Goal: Transaction & Acquisition: Purchase product/service

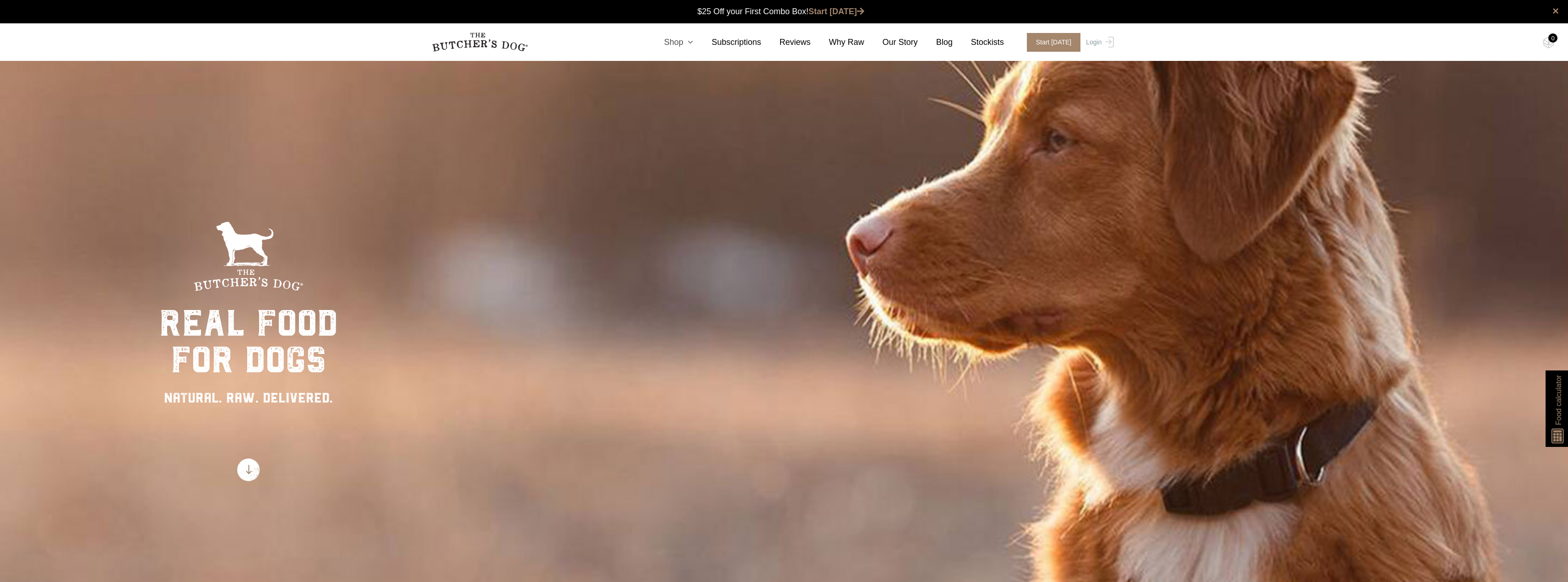
click at [693, 41] on icon at bounding box center [688, 42] width 10 height 9
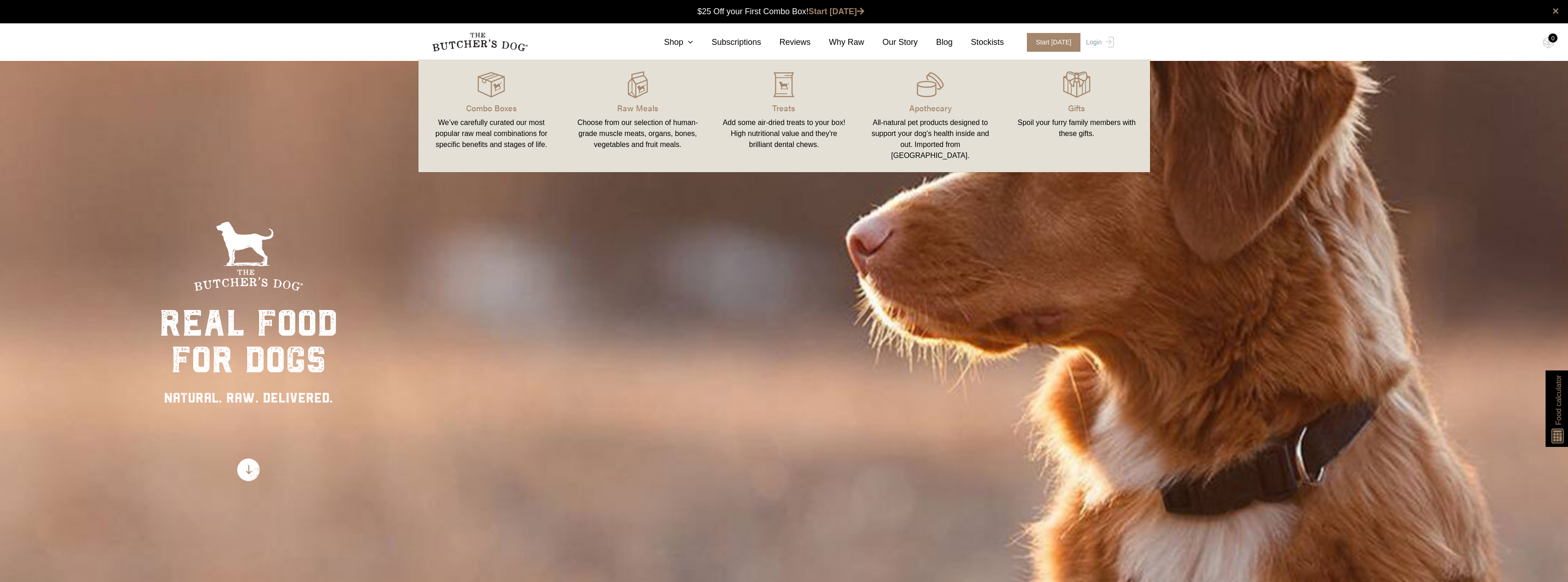
click at [487, 100] on link "Combo Boxes We’ve carefully curated our most popular raw meal combinations for …" at bounding box center [491, 116] width 147 height 94
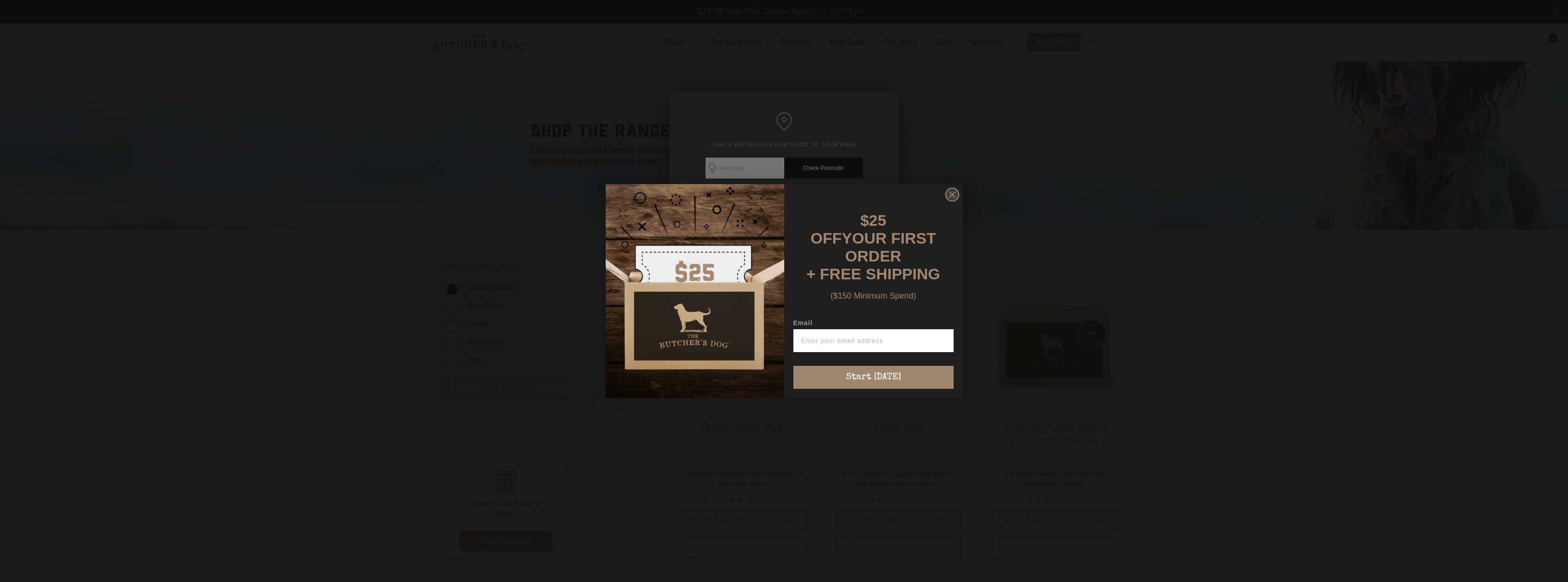
click at [953, 198] on circle "Close dialog" at bounding box center [952, 195] width 13 height 13
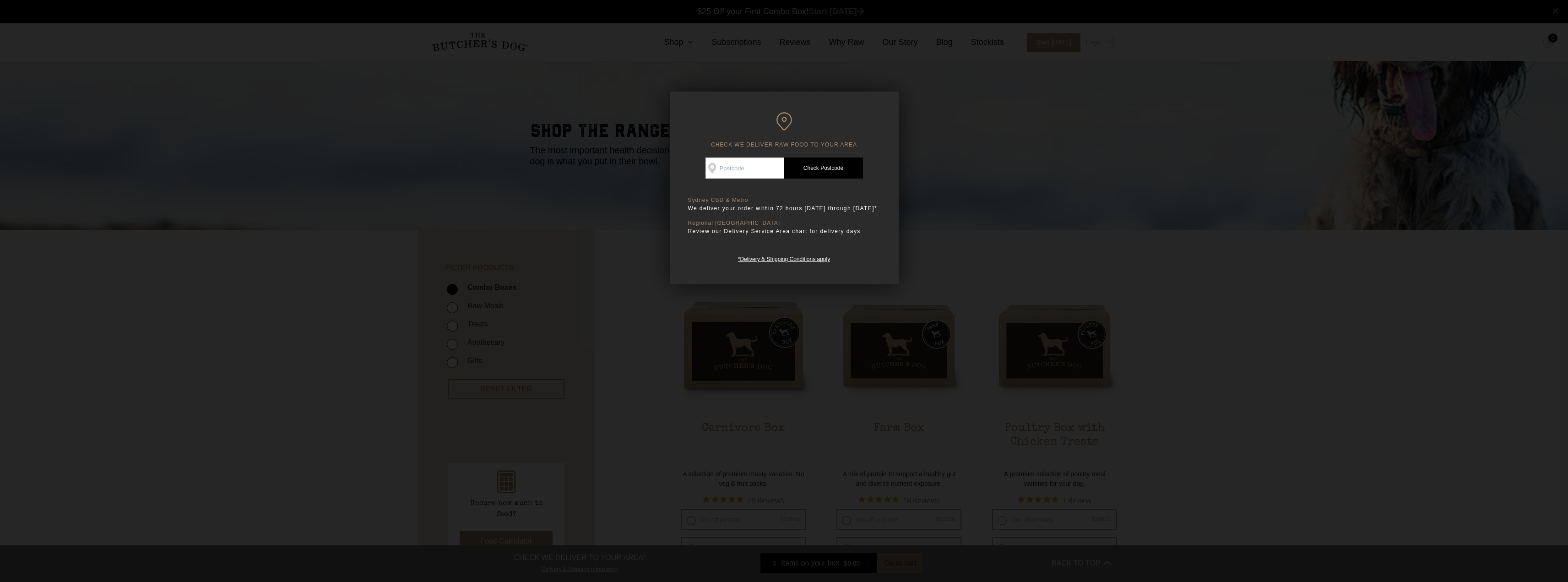
click at [757, 167] on input "Check Availability At" at bounding box center [744, 168] width 79 height 21
type input "2223"
click at [816, 172] on link "Check Postcode" at bounding box center [823, 168] width 79 height 21
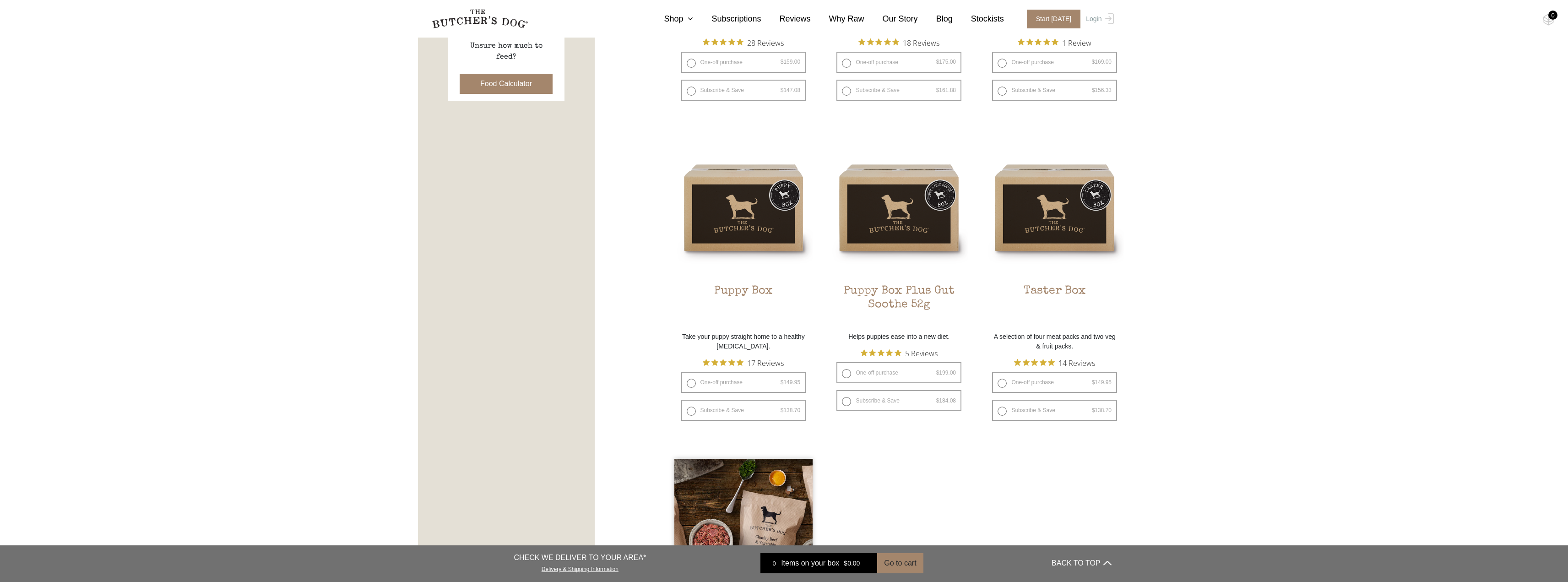
scroll to position [458, 0]
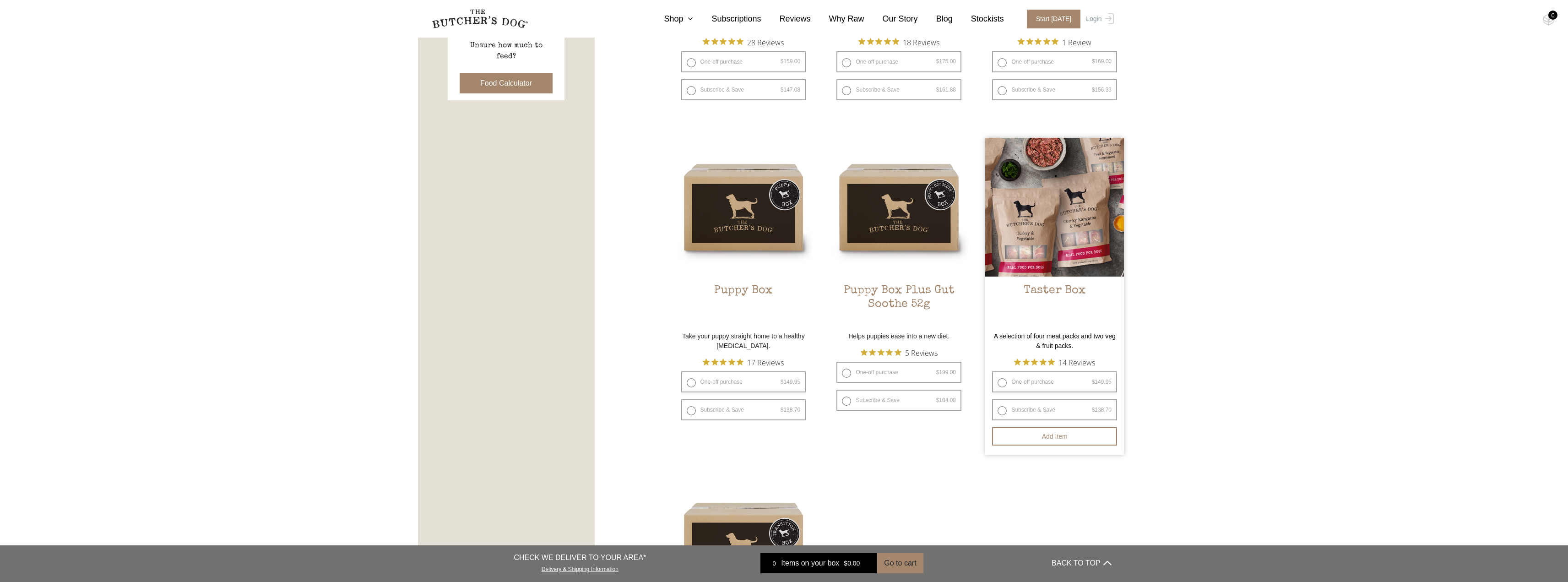
click at [1065, 320] on h2 "Taster Box" at bounding box center [1055, 305] width 139 height 43
